Goal: Task Accomplishment & Management: Complete application form

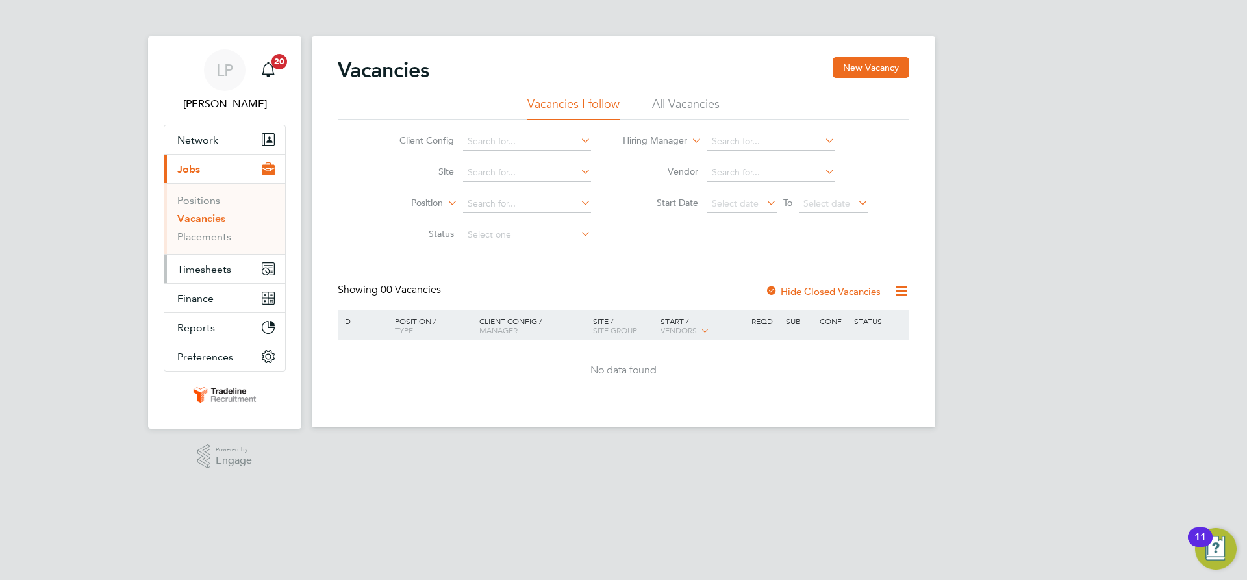
click at [224, 268] on span "Timesheets" at bounding box center [204, 269] width 54 height 12
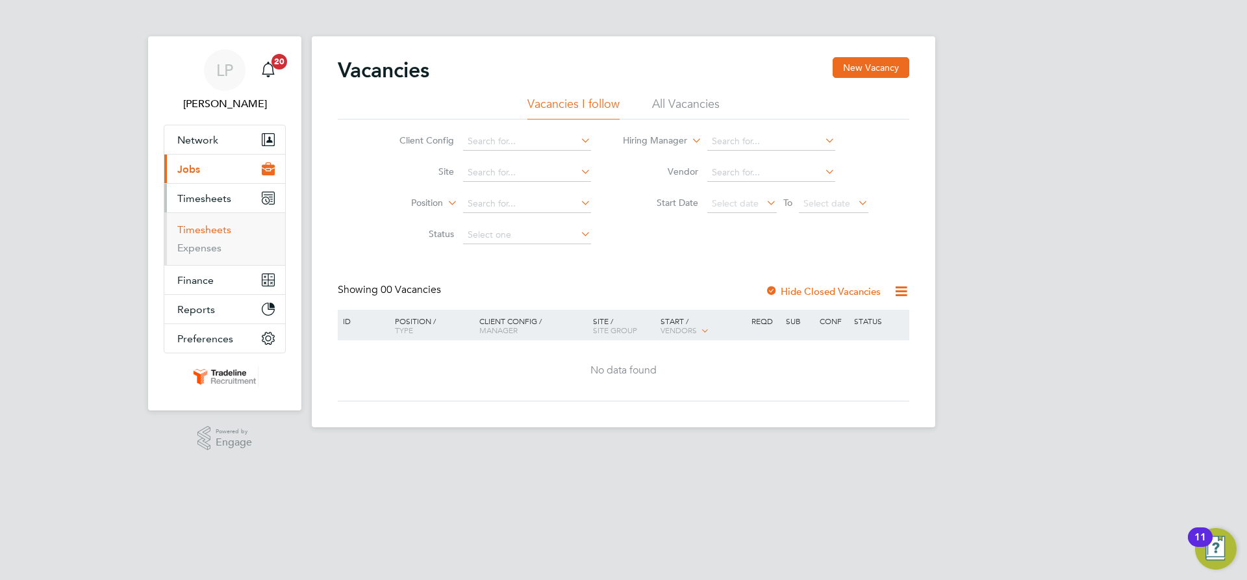
click at [209, 231] on link "Timesheets" at bounding box center [204, 229] width 54 height 12
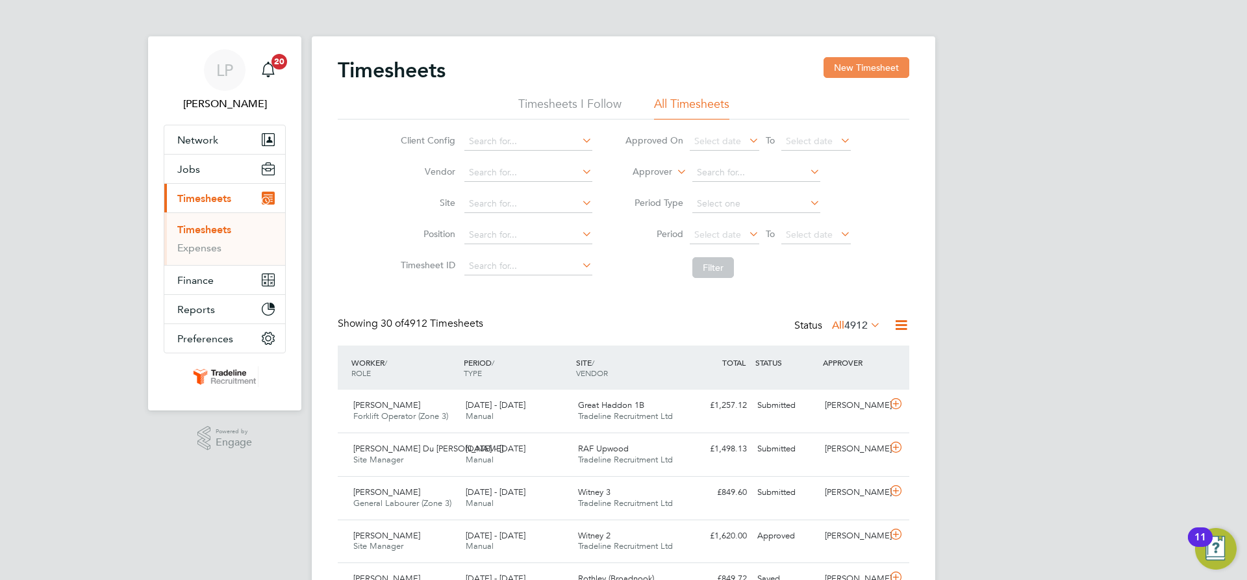
click at [852, 62] on button "New Timesheet" at bounding box center [866, 67] width 86 height 21
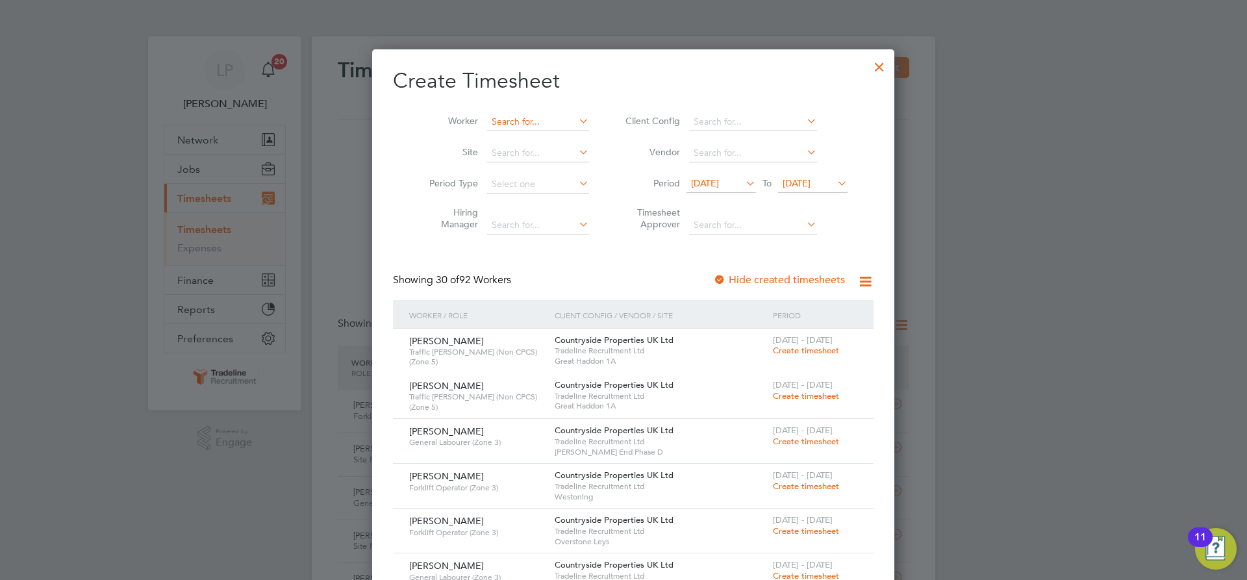
click at [512, 117] on input at bounding box center [538, 122] width 102 height 18
click at [503, 135] on li "Lion el Du Val" at bounding box center [527, 140] width 103 height 18
type input "[PERSON_NAME] Du [PERSON_NAME]"
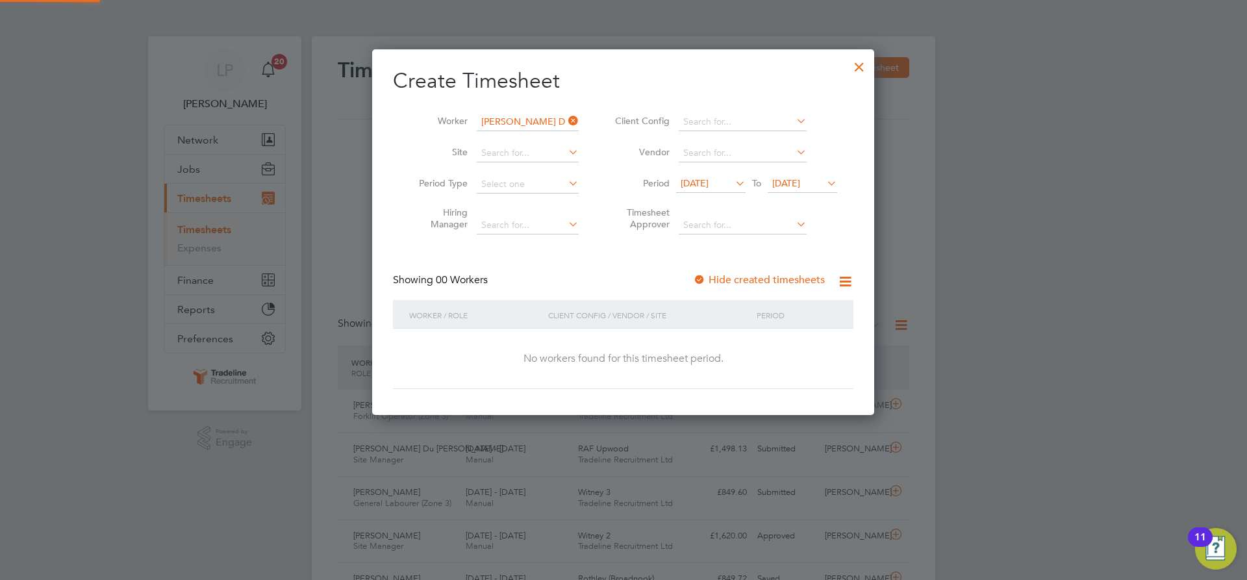
scroll to position [366, 503]
click at [696, 279] on div at bounding box center [699, 280] width 13 height 13
click at [806, 192] on span "[DATE]" at bounding box center [802, 184] width 69 height 18
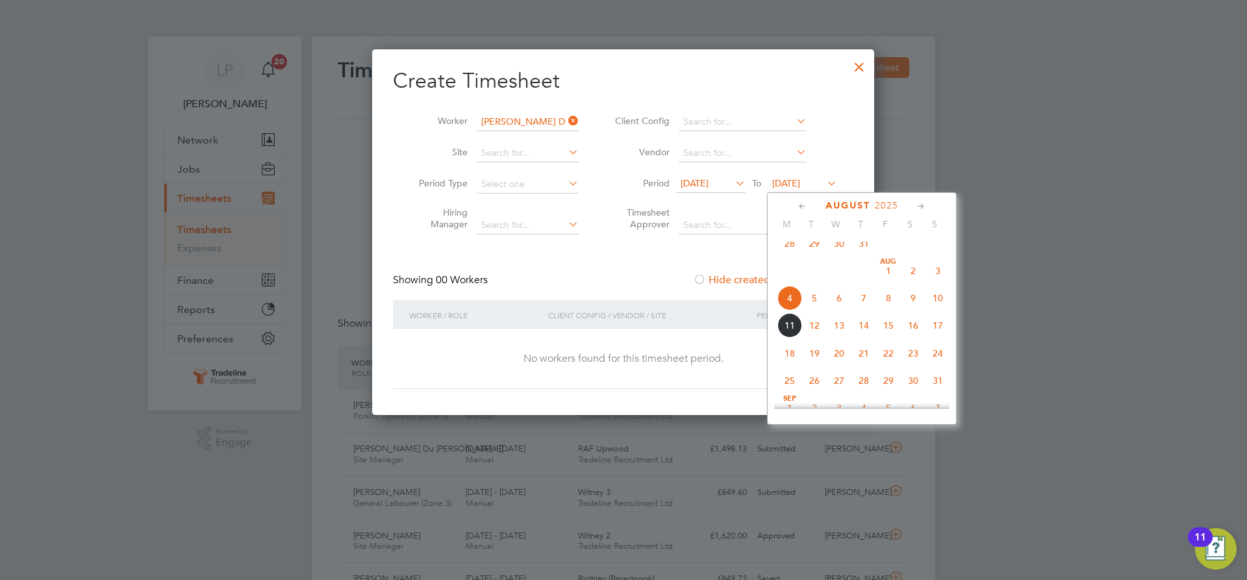
click at [841, 366] on span "20" at bounding box center [839, 353] width 25 height 25
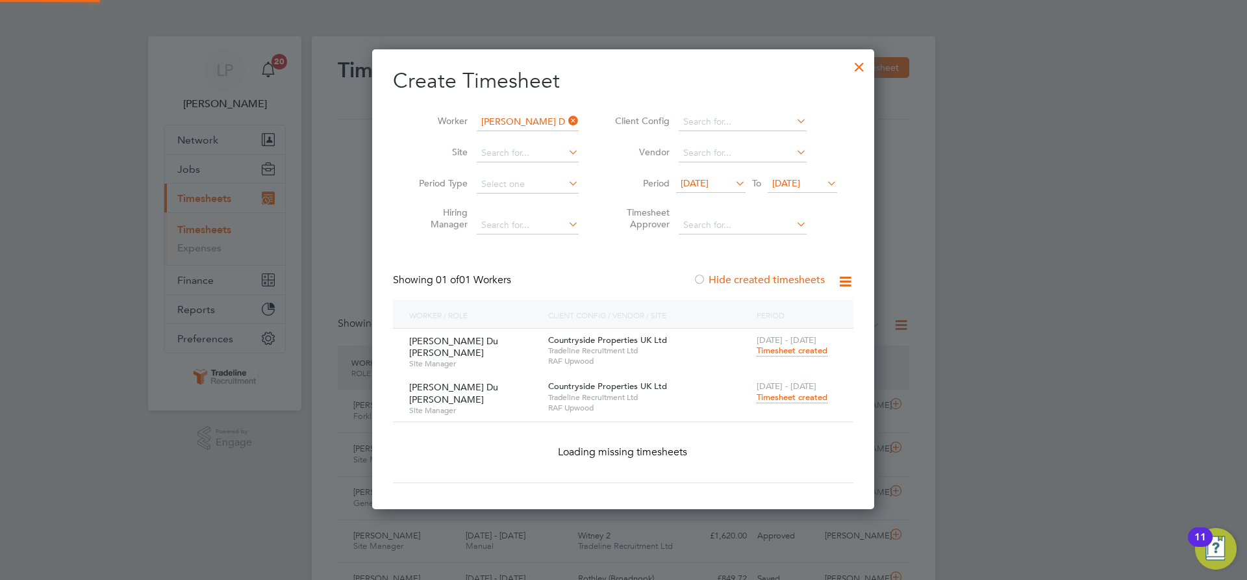
scroll to position [394, 503]
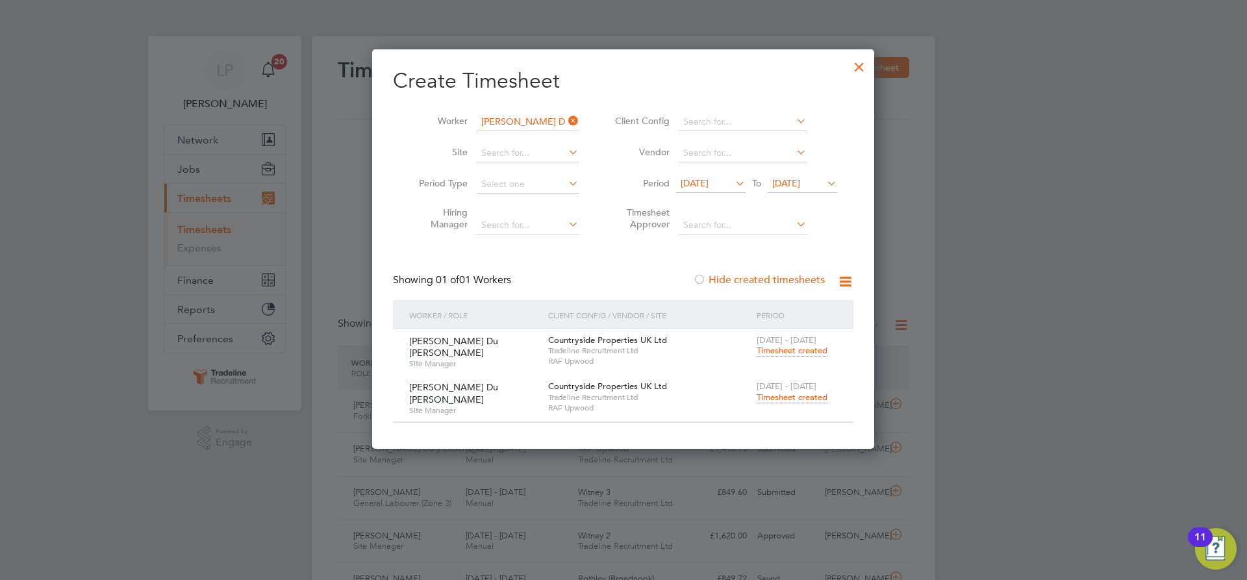
click at [775, 396] on span "Timesheet created" at bounding box center [791, 398] width 71 height 12
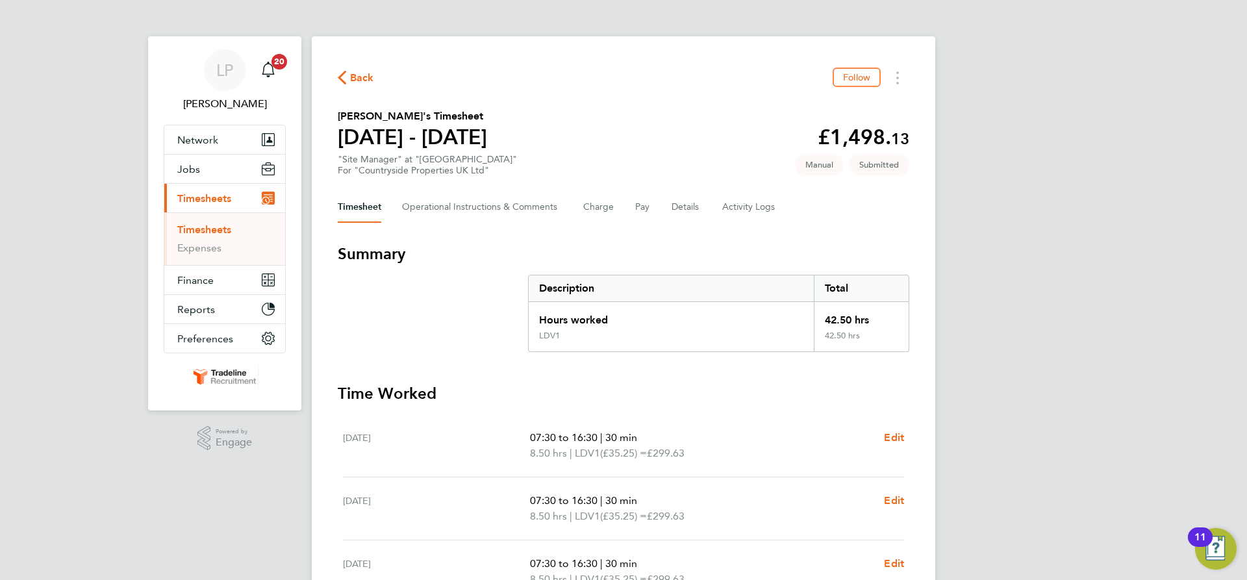
drag, startPoint x: 218, startPoint y: 229, endPoint x: 231, endPoint y: 227, distance: 12.5
click at [218, 229] on link "Timesheets" at bounding box center [204, 229] width 54 height 12
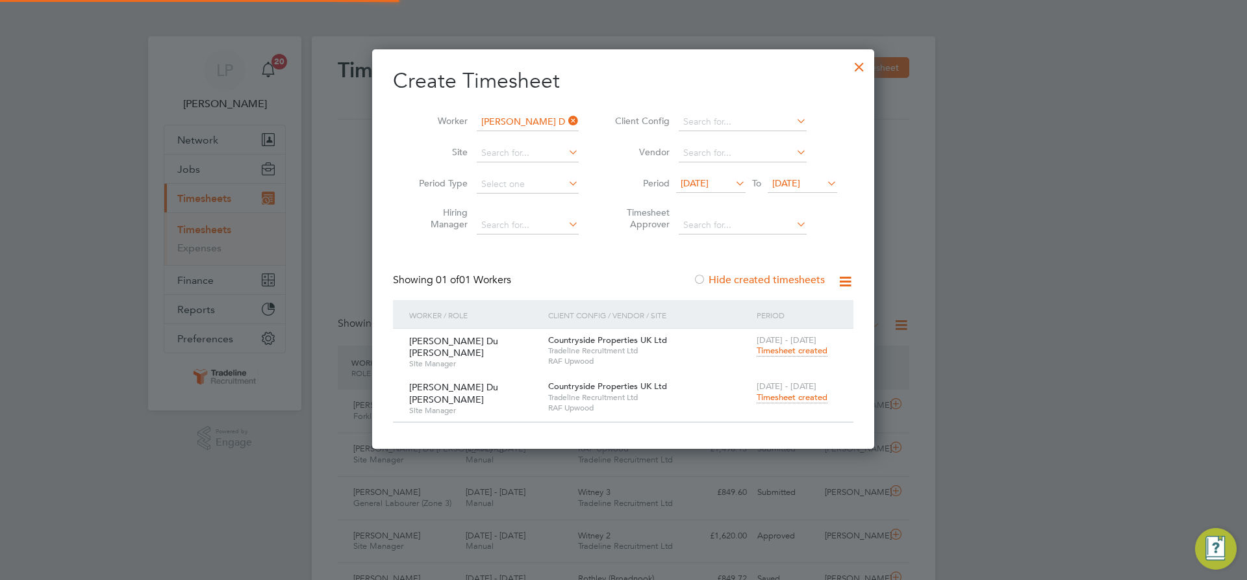
scroll to position [33, 113]
click at [516, 121] on input at bounding box center [528, 122] width 102 height 18
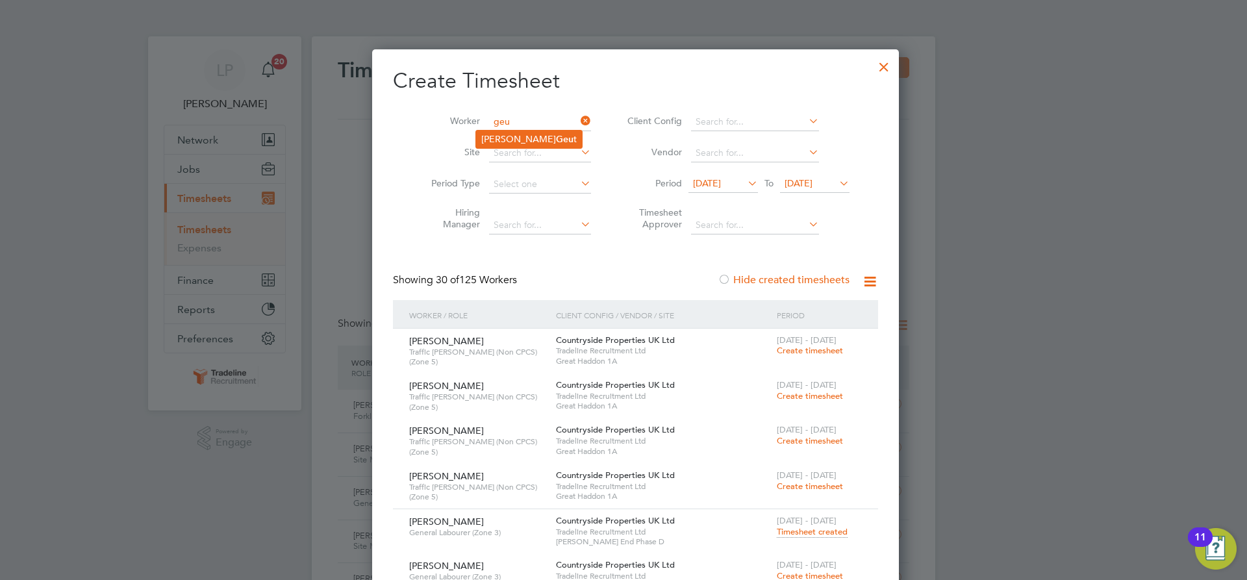
click at [495, 136] on li "[PERSON_NAME]" at bounding box center [529, 140] width 106 height 18
type input "[PERSON_NAME]"
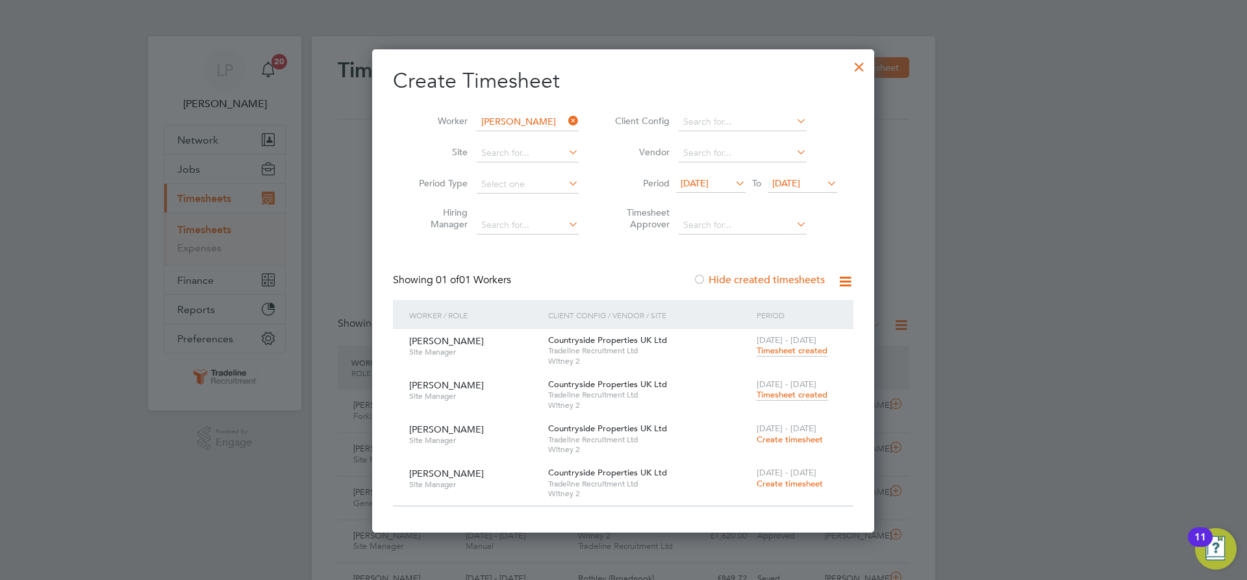
click at [778, 397] on span "Timesheet created" at bounding box center [791, 395] width 71 height 12
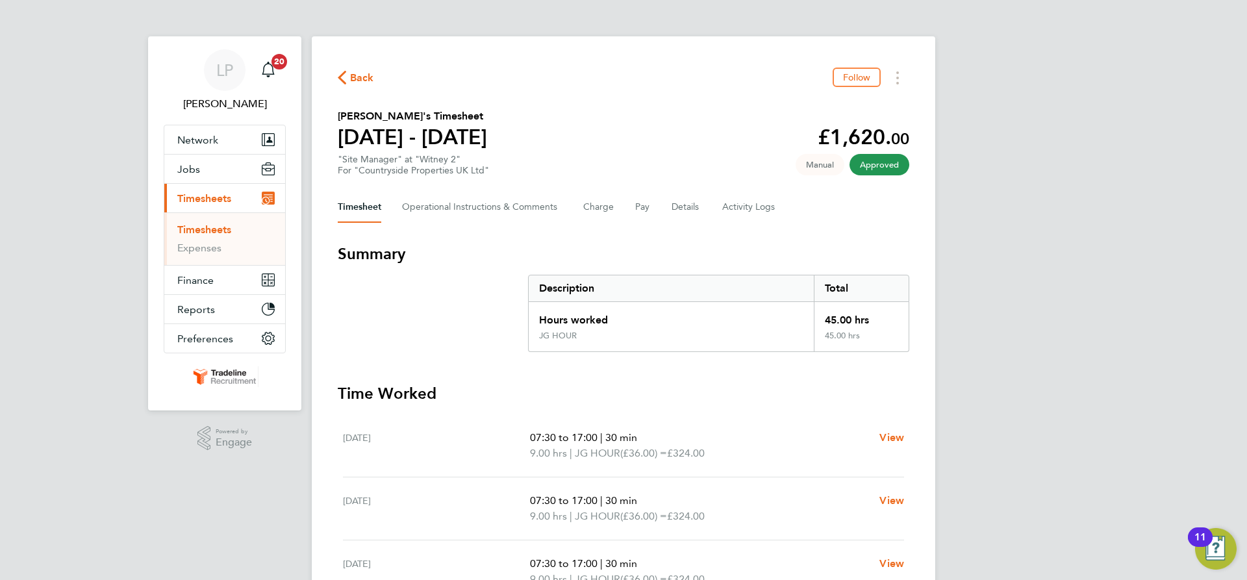
click at [223, 223] on link "Timesheets" at bounding box center [204, 229] width 54 height 12
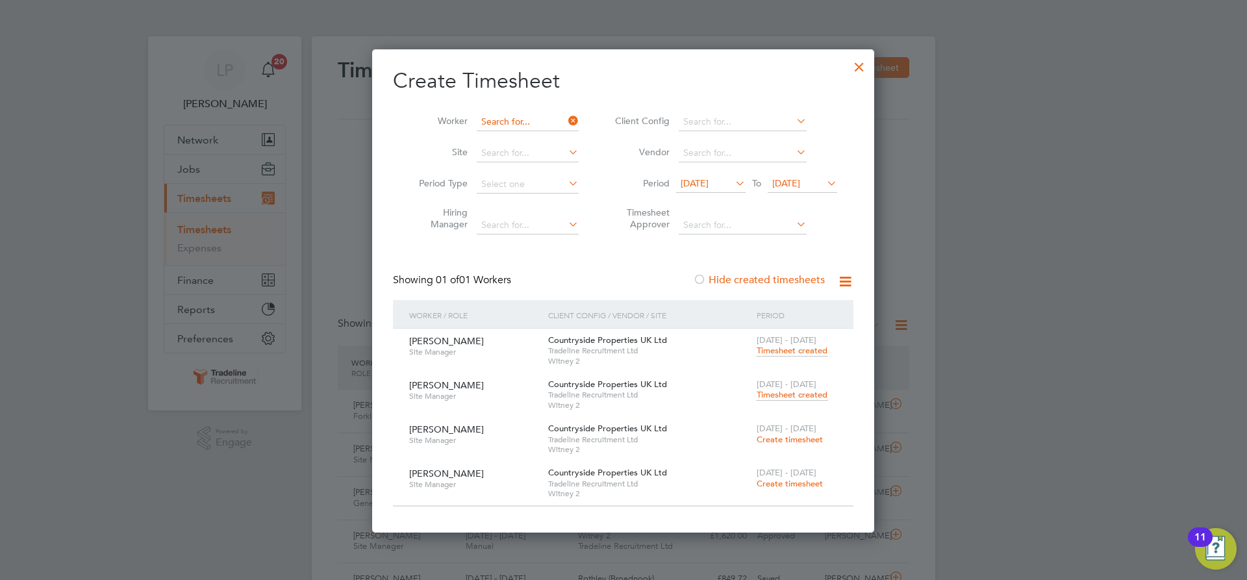
click at [508, 127] on input at bounding box center [528, 122] width 102 height 18
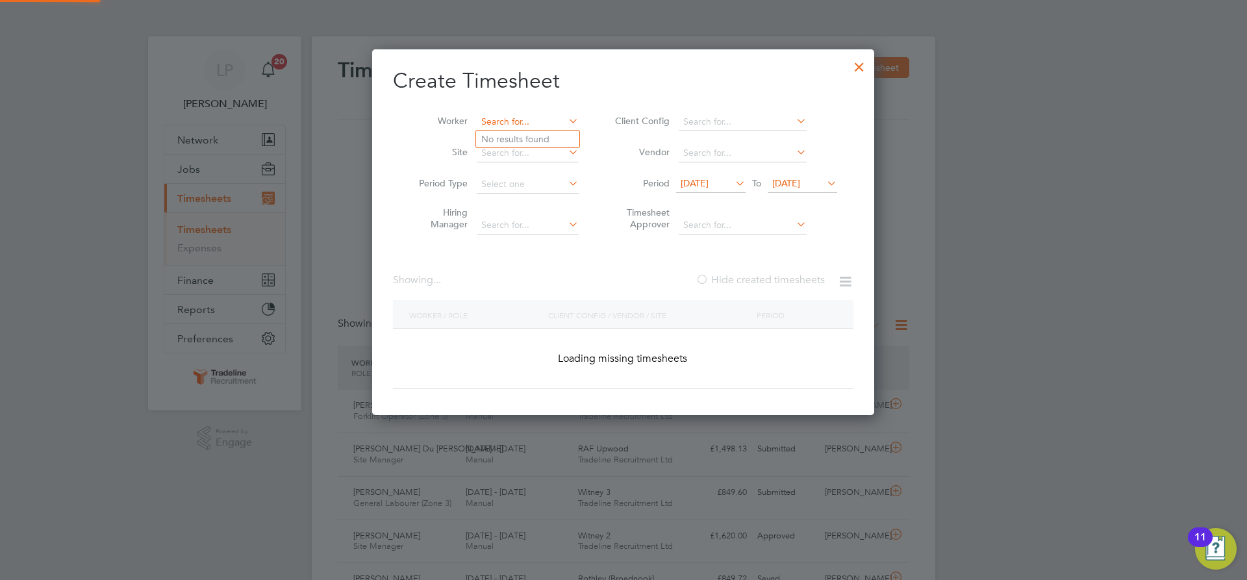
scroll to position [4740, 503]
